Goal: Find contact information: Find contact information

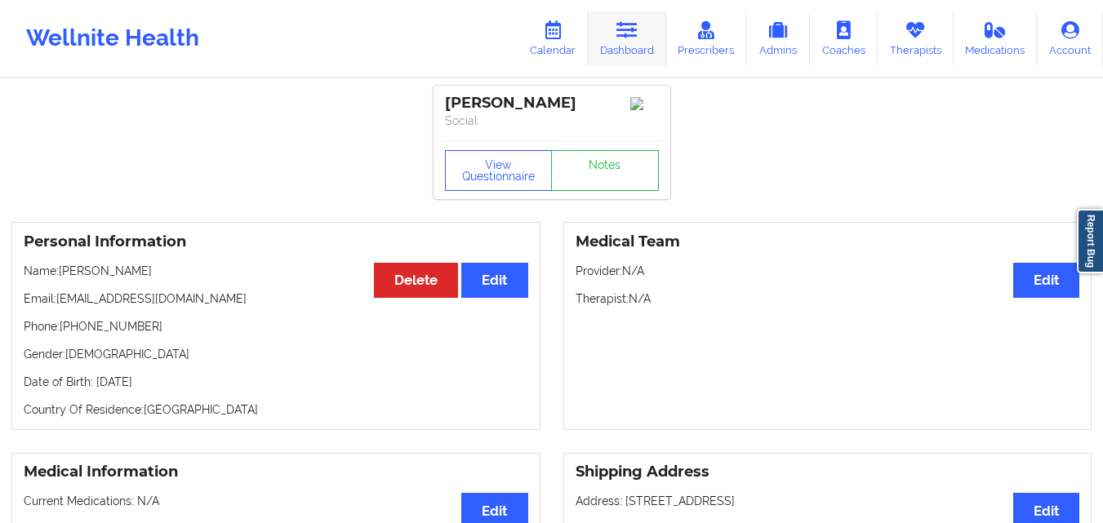
click at [634, 38] on icon at bounding box center [627, 30] width 21 height 18
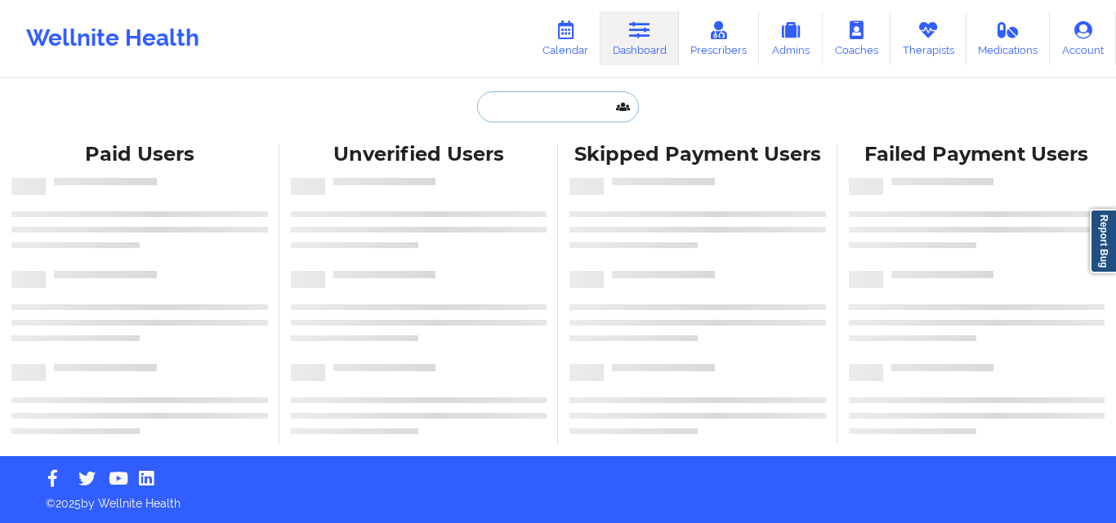
click at [538, 113] on input "text" at bounding box center [558, 106] width 162 height 31
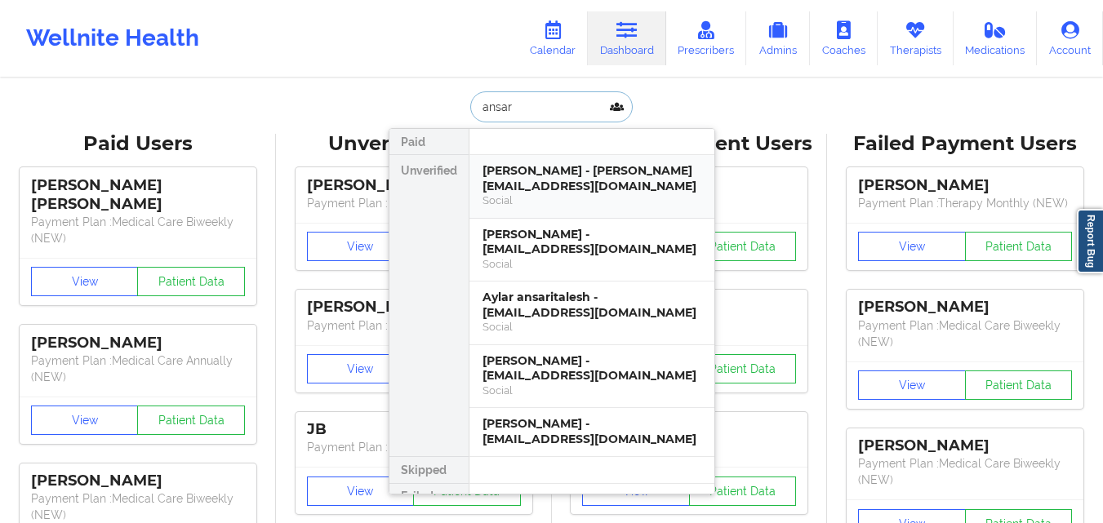
type input "ansar"
type input "[PERSON_NAME]"
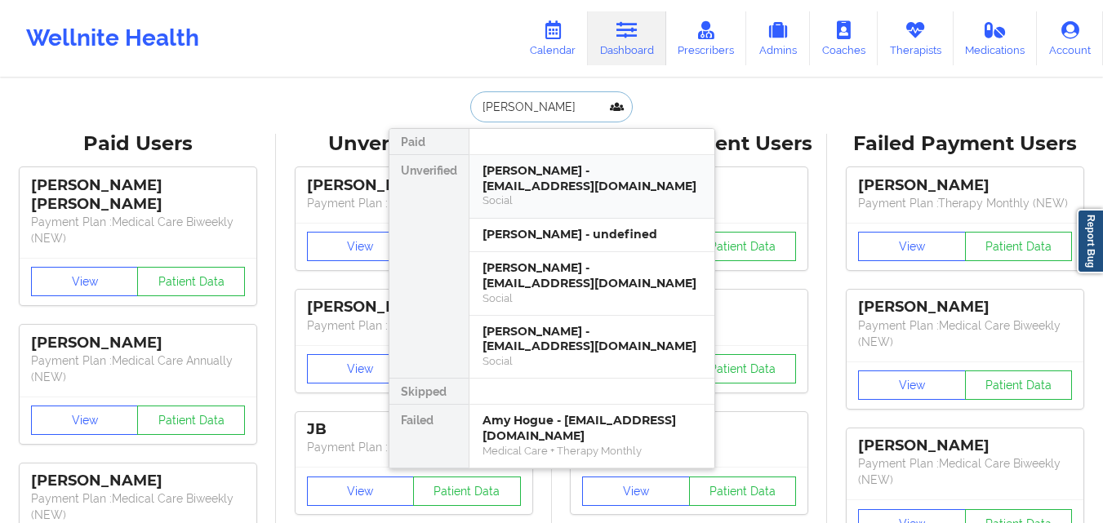
click at [577, 179] on div "[PERSON_NAME] - [EMAIL_ADDRESS][DOMAIN_NAME]" at bounding box center [592, 178] width 219 height 30
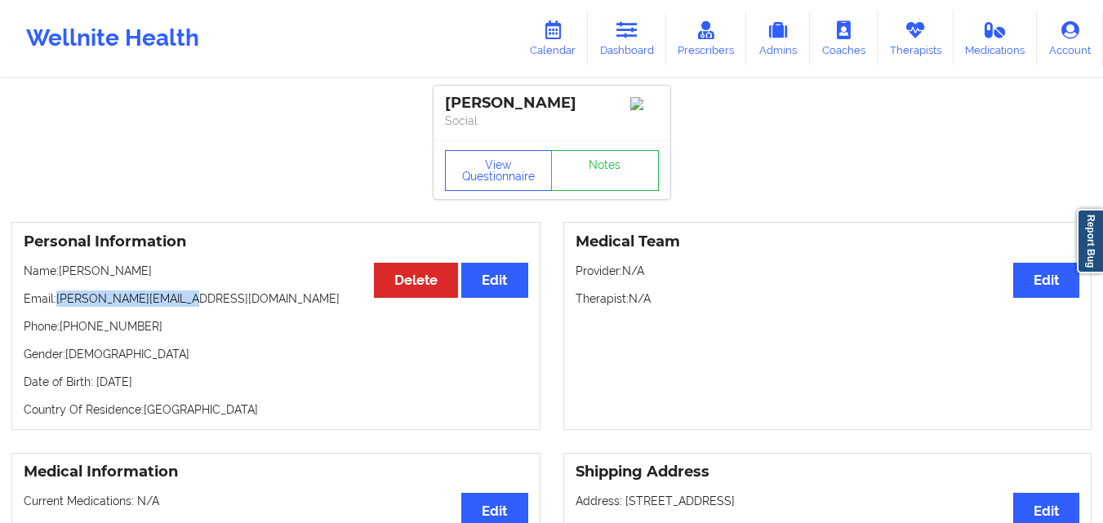
drag, startPoint x: 60, startPoint y: 305, endPoint x: 99, endPoint y: 2, distance: 305.5
click at [193, 307] on p "Email: [PERSON_NAME][EMAIL_ADDRESS][DOMAIN_NAME]" at bounding box center [276, 299] width 505 height 16
copy p "[PERSON_NAME][EMAIL_ADDRESS][DOMAIN_NAME]"
